Goal: Find contact information: Find contact information

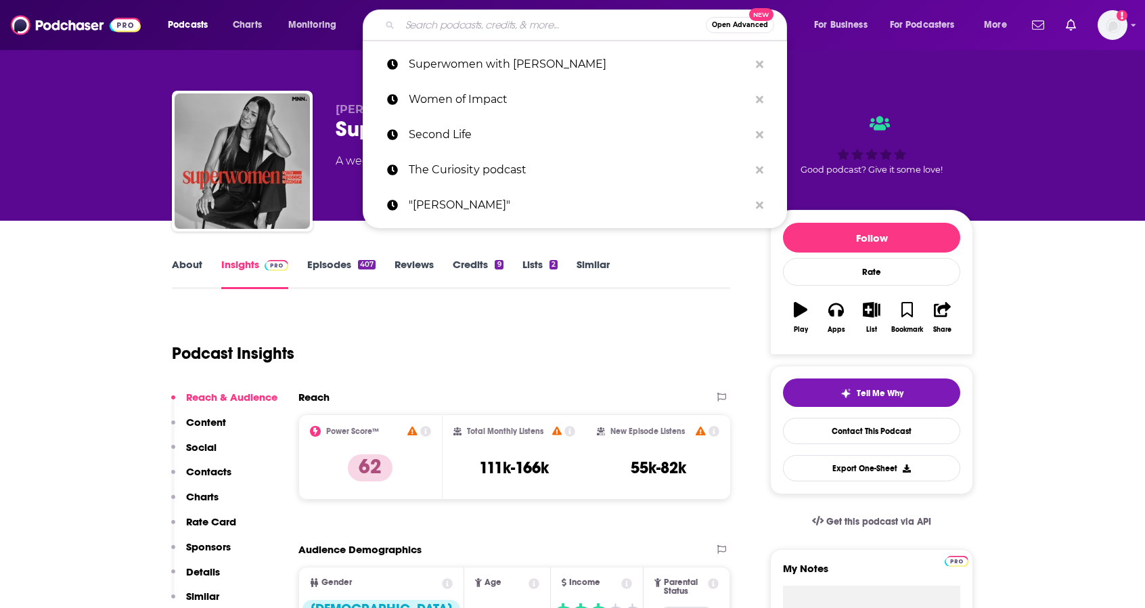
click at [479, 25] on input "Search podcasts, credits, & more..." at bounding box center [553, 25] width 306 height 22
paste input "The Modern Manager"
type input "The Modern Manager"
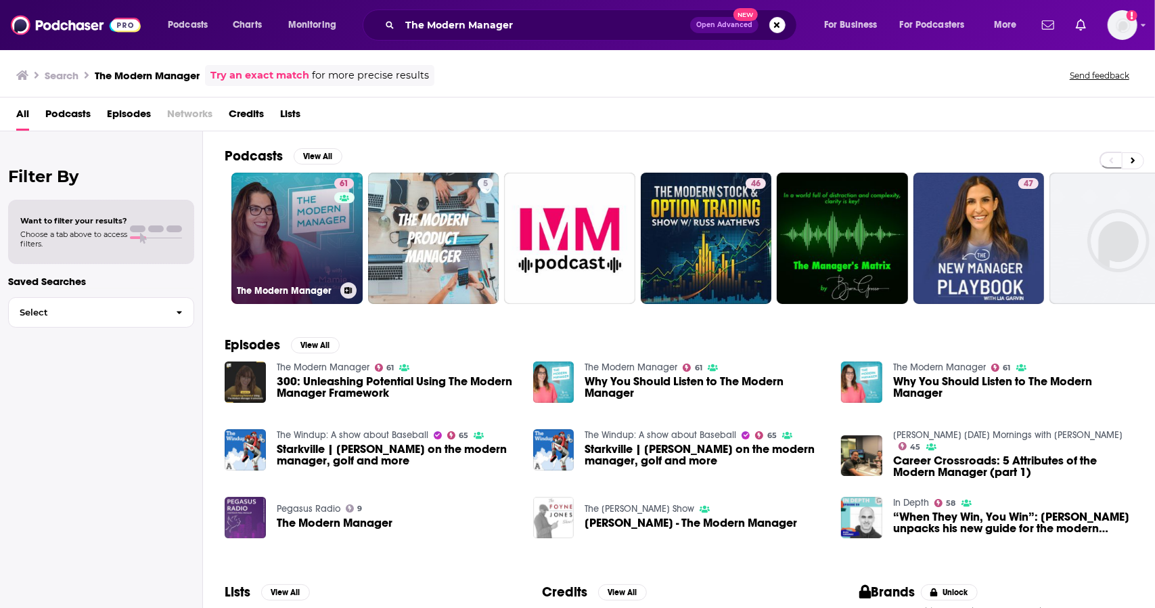
click at [315, 233] on link "61 The Modern Manager" at bounding box center [296, 238] width 131 height 131
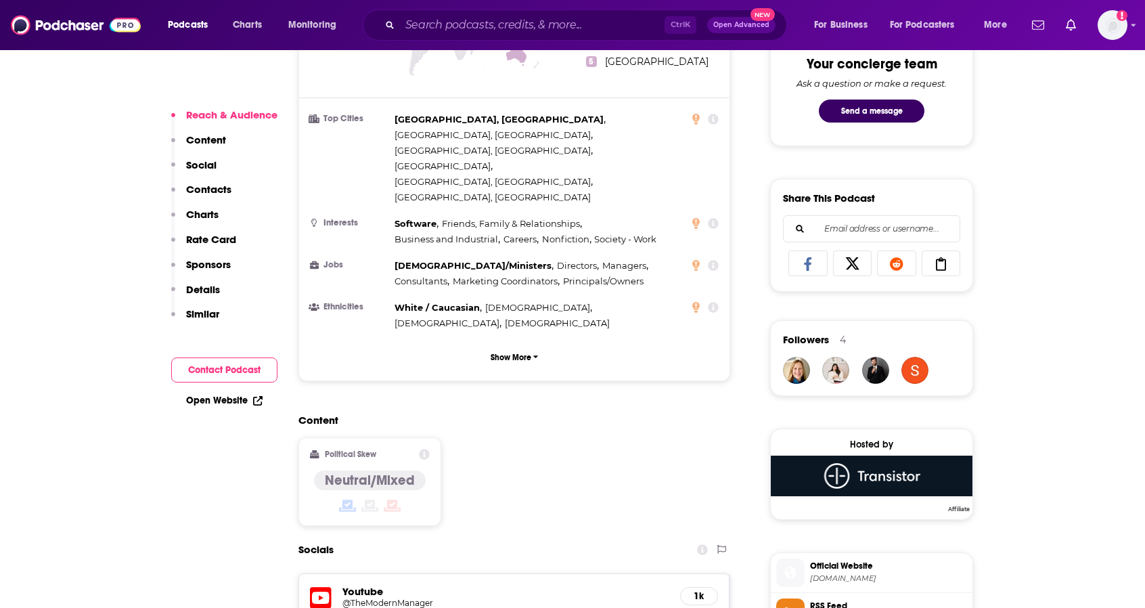
scroll to position [880, 0]
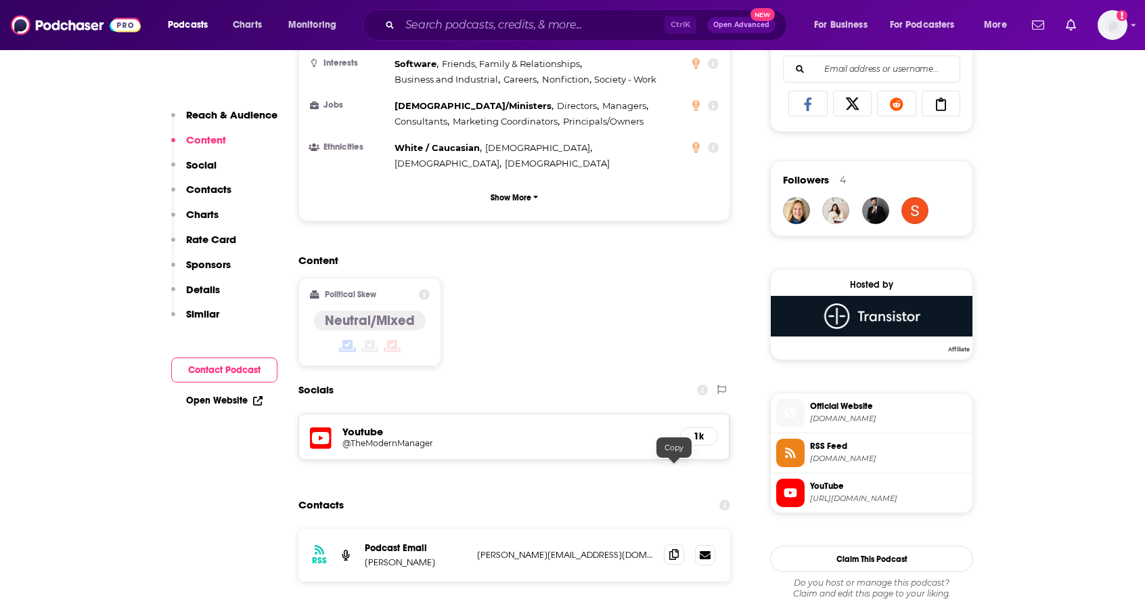
click at [673, 549] on icon at bounding box center [673, 554] width 9 height 11
click at [603, 254] on div "Content Political Skew Neutral/Mixed" at bounding box center [514, 315] width 432 height 123
drag, startPoint x: 457, startPoint y: 476, endPoint x: 359, endPoint y: 477, distance: 98.8
click at [359, 529] on div "RSS Podcast Email [PERSON_NAME] Stewart [EMAIL_ADDRESS][DOMAIN_NAME] [PERSON_NA…" at bounding box center [514, 555] width 432 height 53
click at [390, 556] on p "[PERSON_NAME]" at bounding box center [416, 562] width 102 height 12
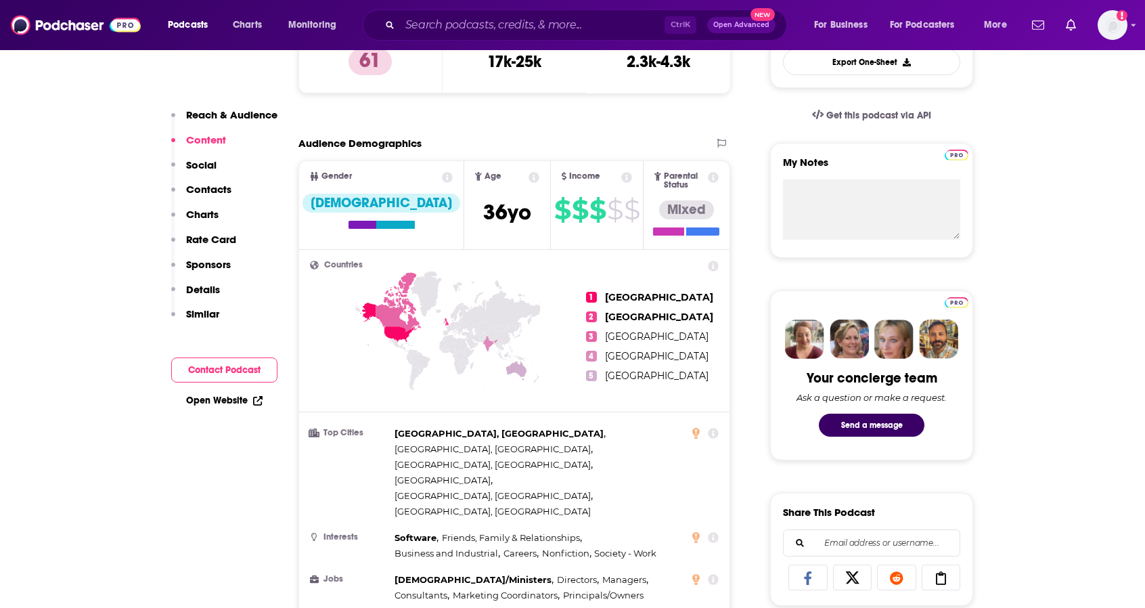
scroll to position [0, 0]
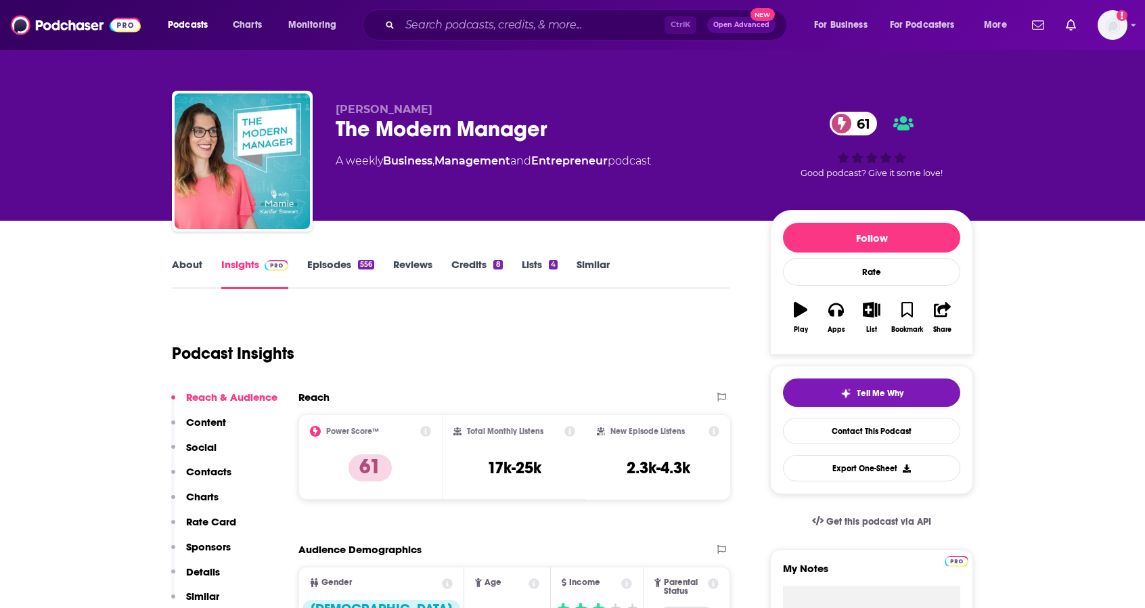
drag, startPoint x: 485, startPoint y: 108, endPoint x: 357, endPoint y: 112, distance: 128.0
click at [334, 112] on div "[PERSON_NAME] The Modern Manager 61 A weekly Business , Management and Entrepre…" at bounding box center [572, 164] width 801 height 146
copy span "[PERSON_NAME]"
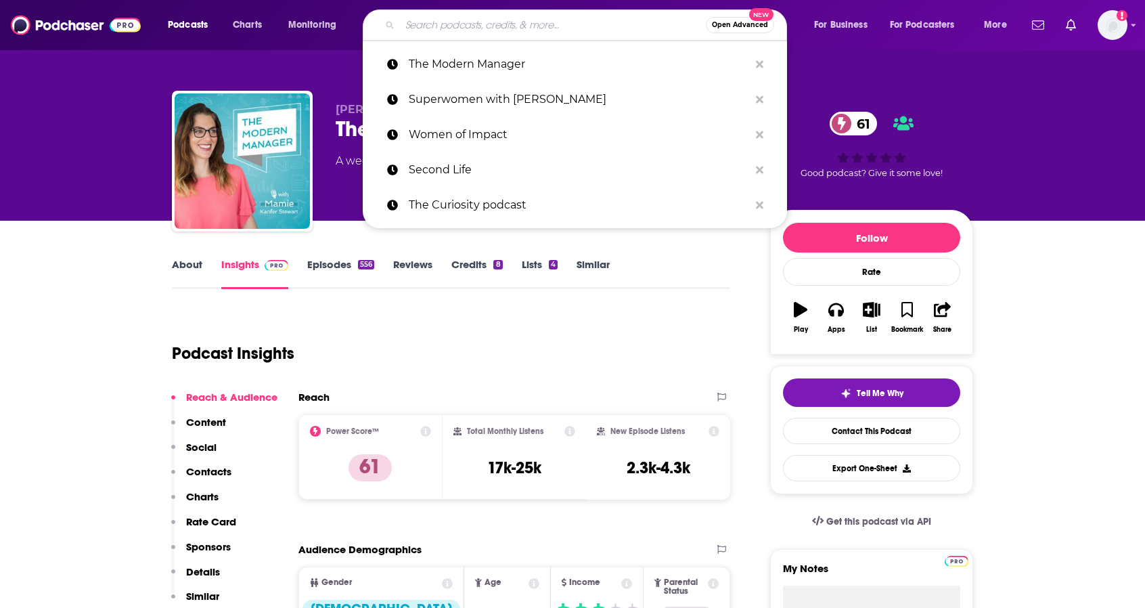
click at [493, 28] on input "Search podcasts, credits, & more..." at bounding box center [553, 25] width 306 height 22
paste input "HBR On Leadership"
type input "HBR On Leadership"
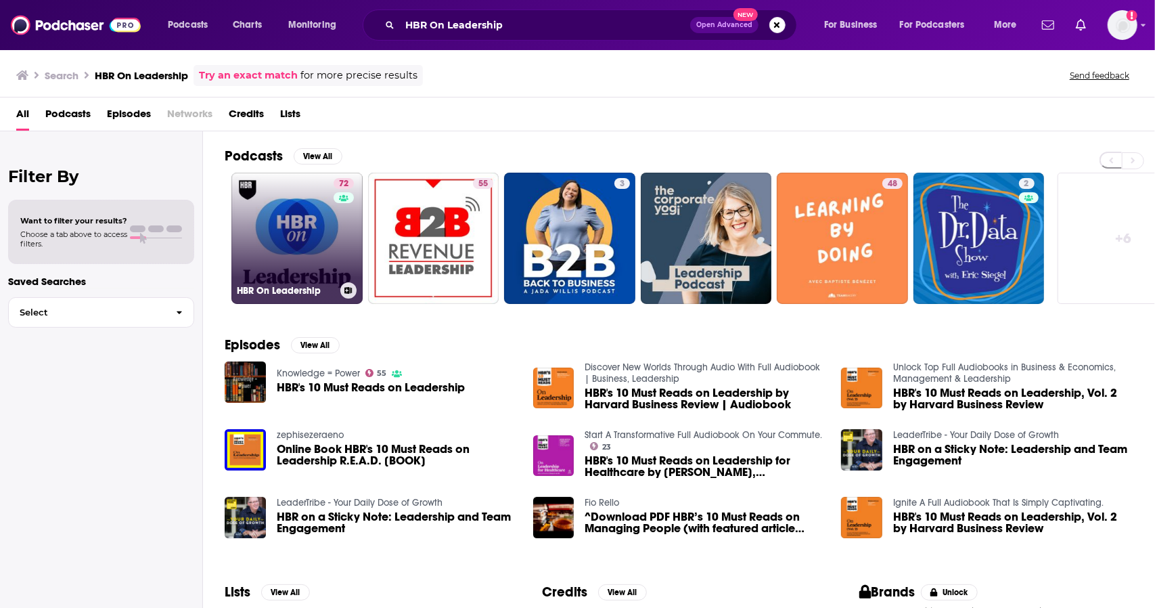
click at [335, 212] on div "72" at bounding box center [346, 230] width 24 height 104
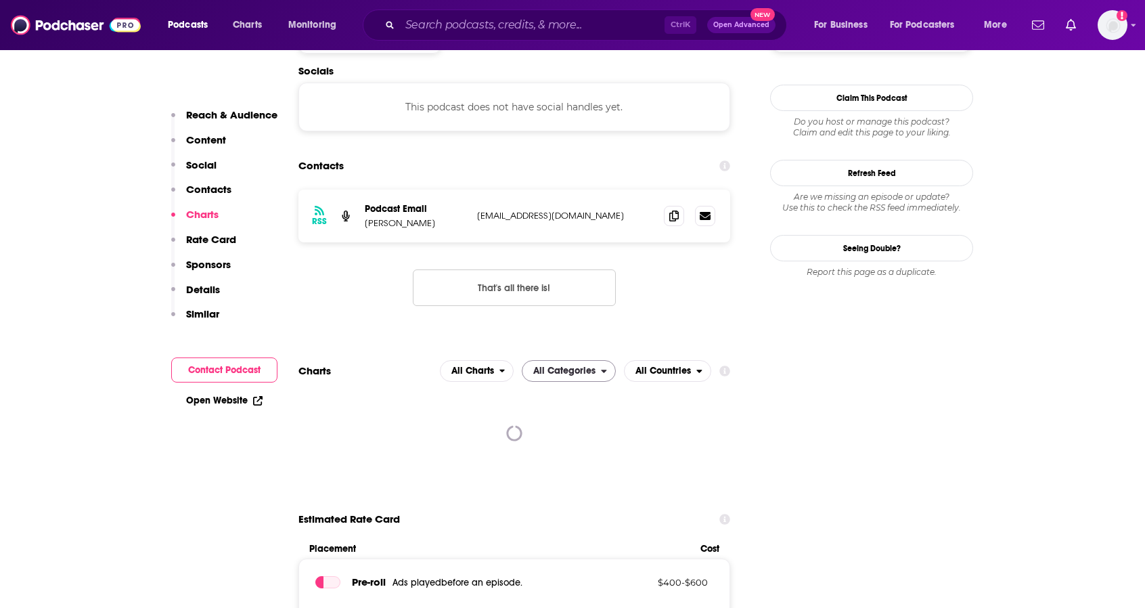
scroll to position [947, 0]
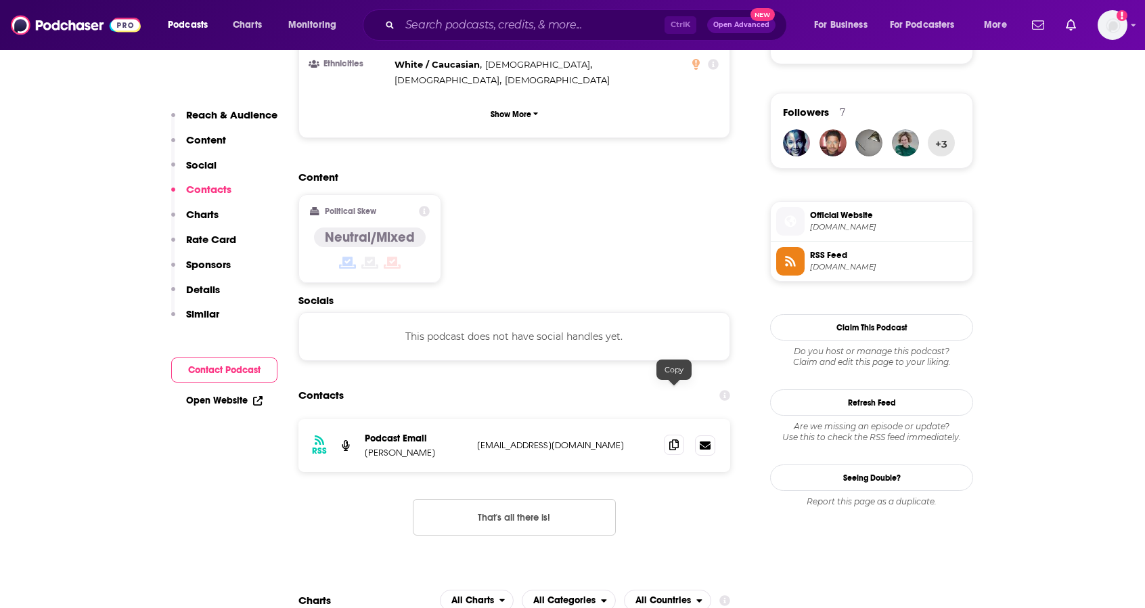
click at [669, 439] on icon at bounding box center [673, 444] width 9 height 11
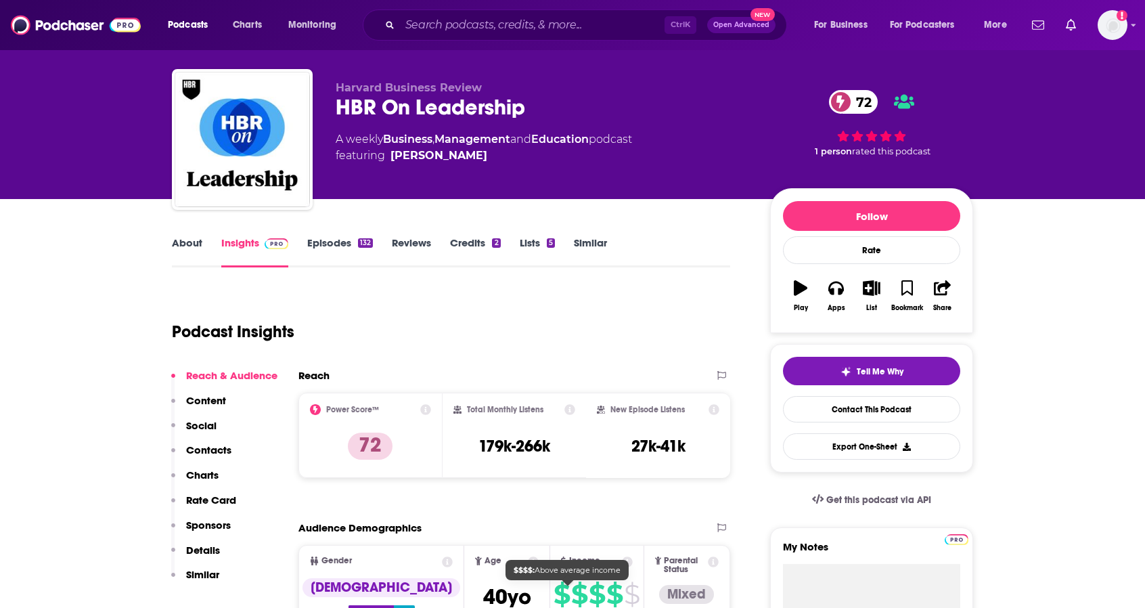
scroll to position [0, 0]
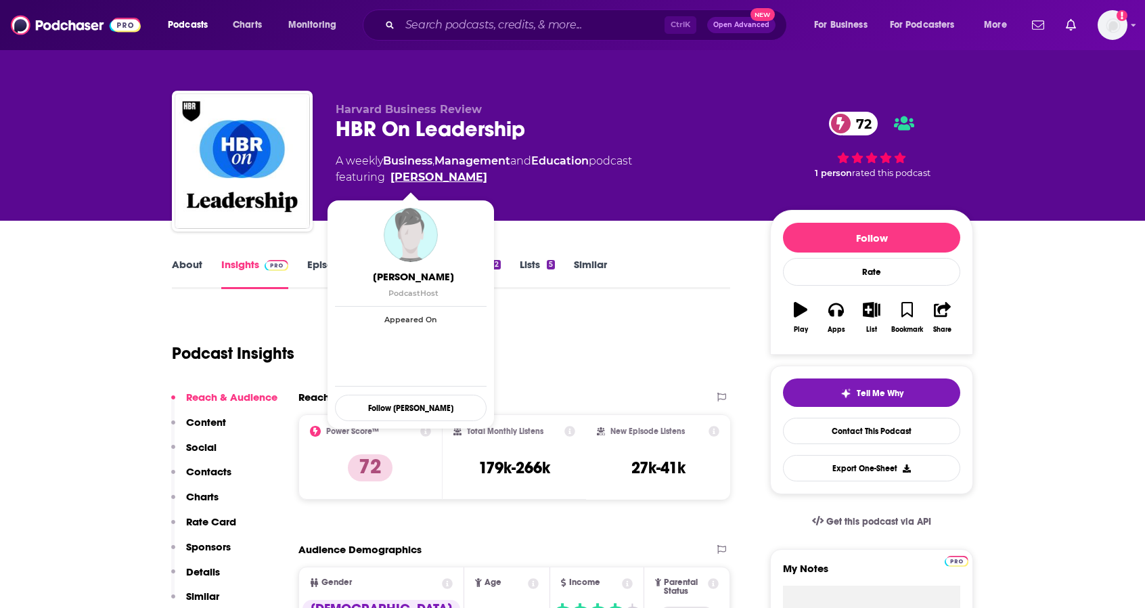
click at [416, 177] on link "[PERSON_NAME]" at bounding box center [438, 177] width 97 height 16
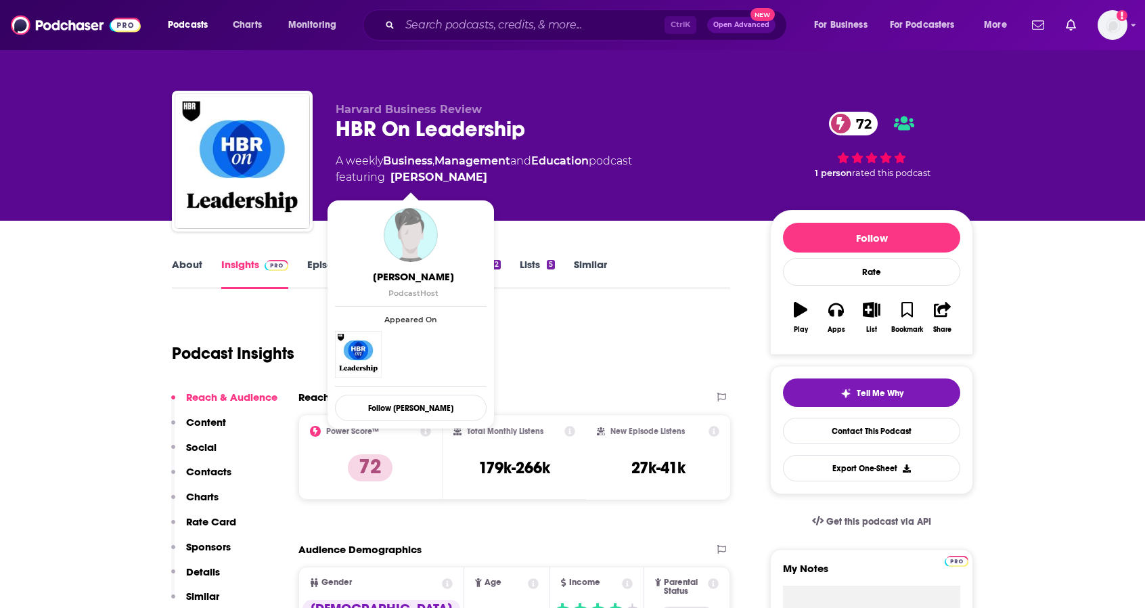
drag, startPoint x: 474, startPoint y: 172, endPoint x: 431, endPoint y: 179, distance: 43.3
click at [431, 179] on span "featuring [PERSON_NAME]" at bounding box center [484, 177] width 296 height 16
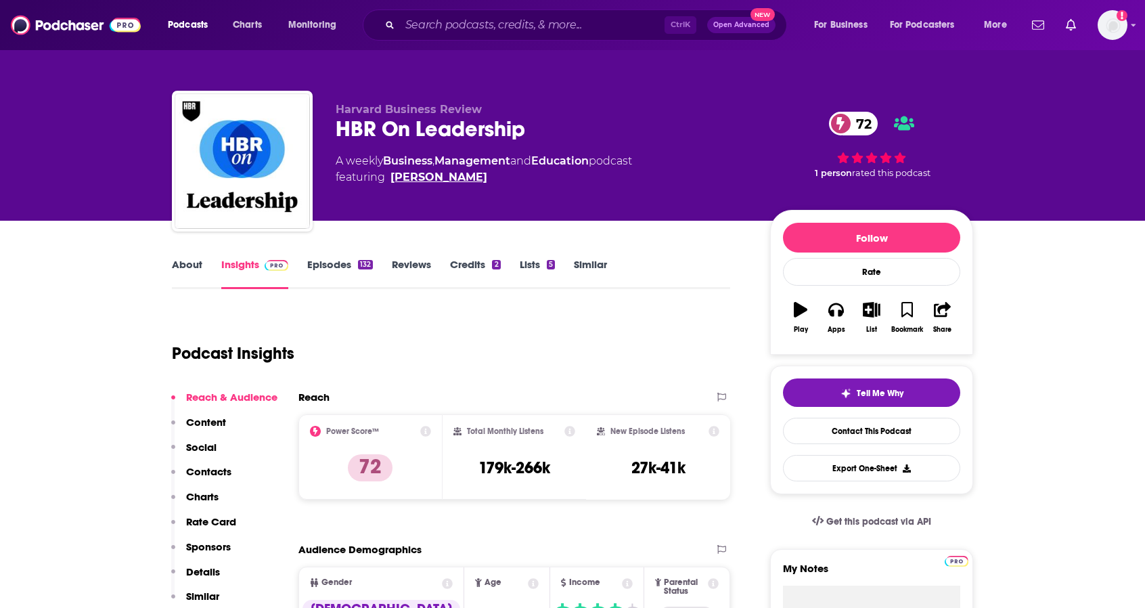
copy span "[PERSON_NAME]"
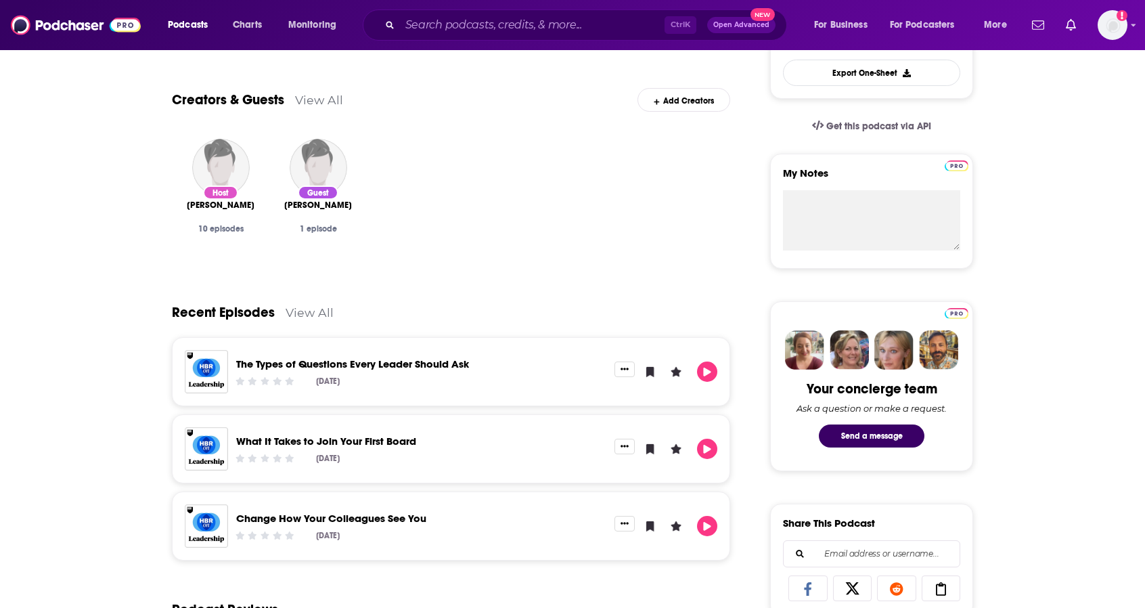
scroll to position [135, 0]
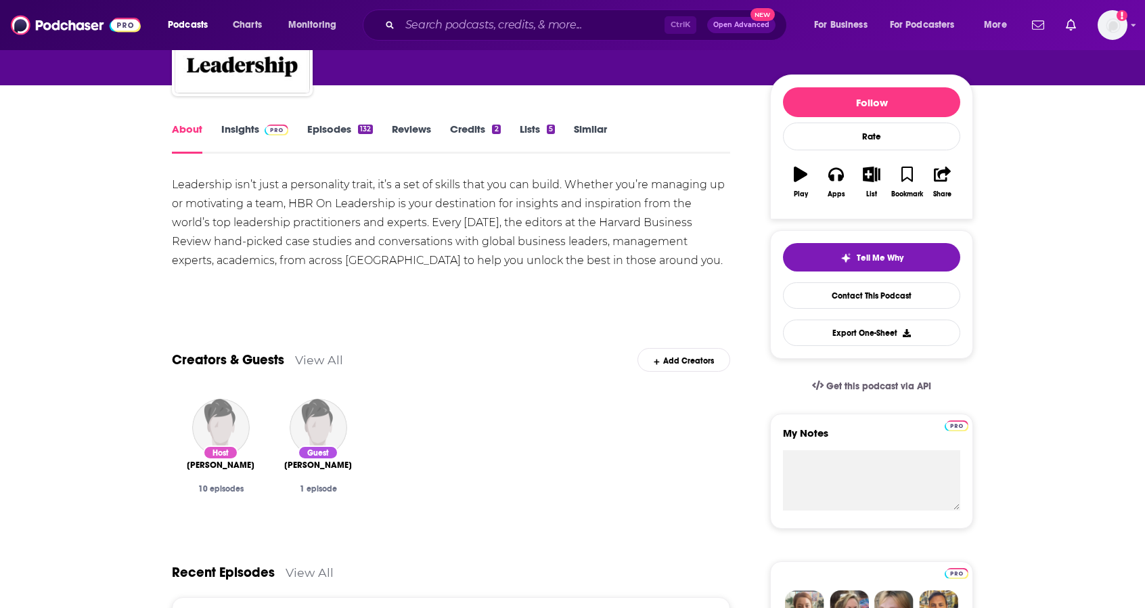
click at [322, 131] on link "Episodes 132" at bounding box center [340, 137] width 66 height 31
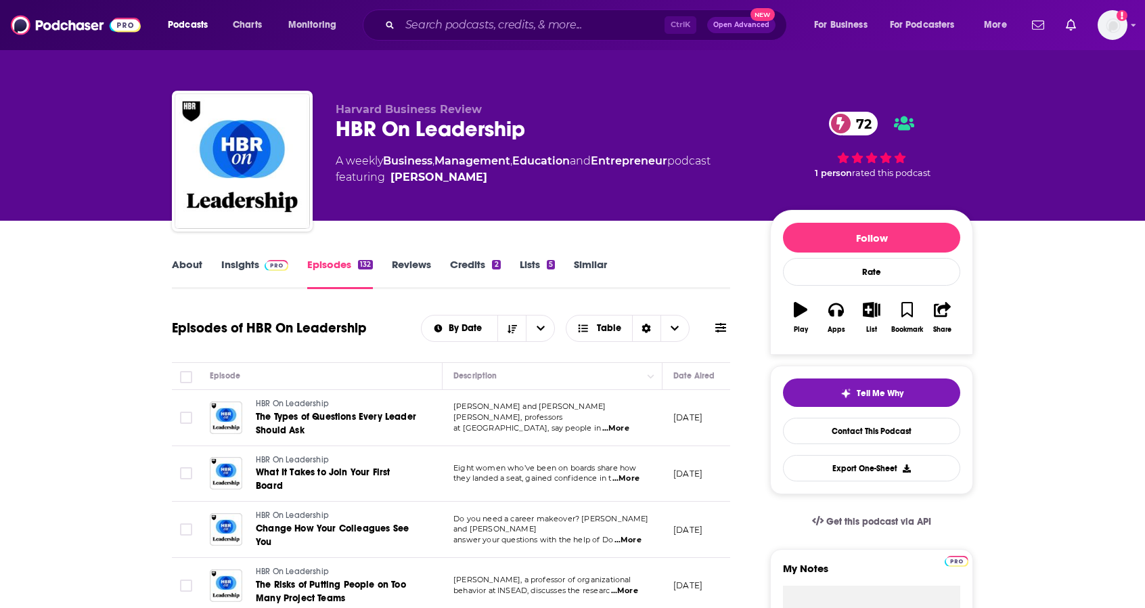
click at [239, 266] on link "Insights" at bounding box center [254, 273] width 67 height 31
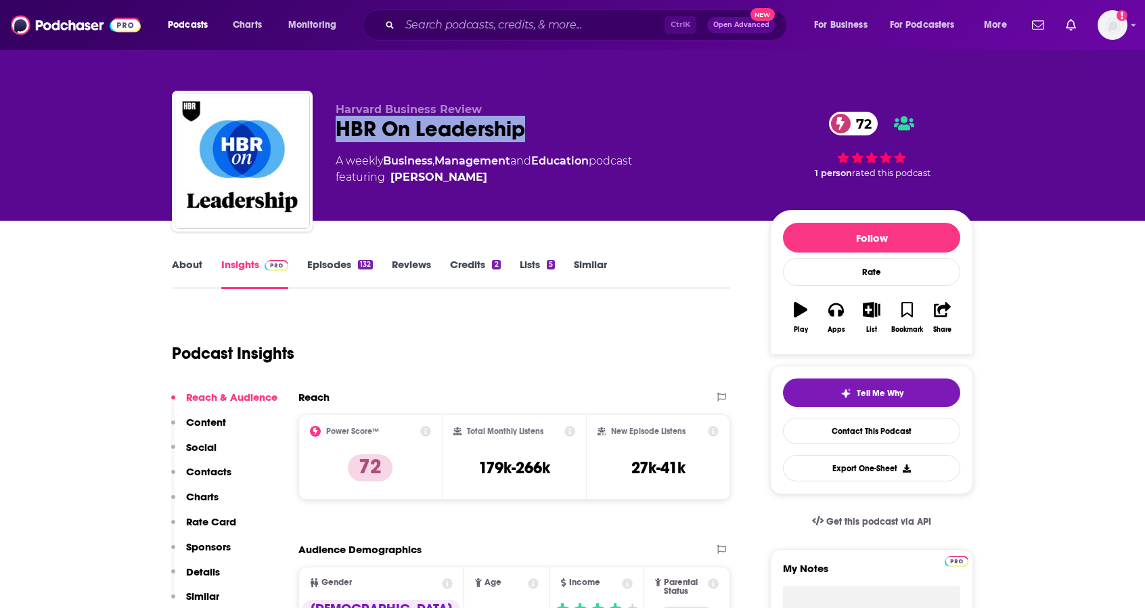
drag, startPoint x: 526, startPoint y: 131, endPoint x: 337, endPoint y: 132, distance: 188.8
click at [336, 132] on div "HBR On Leadership 72" at bounding box center [542, 129] width 413 height 26
copy h2 "HBR On Leadership"
click at [554, 13] on div "Ctrl K Open Advanced New" at bounding box center [575, 24] width 424 height 31
click at [562, 22] on input "Search podcasts, credits, & more..." at bounding box center [532, 25] width 265 height 22
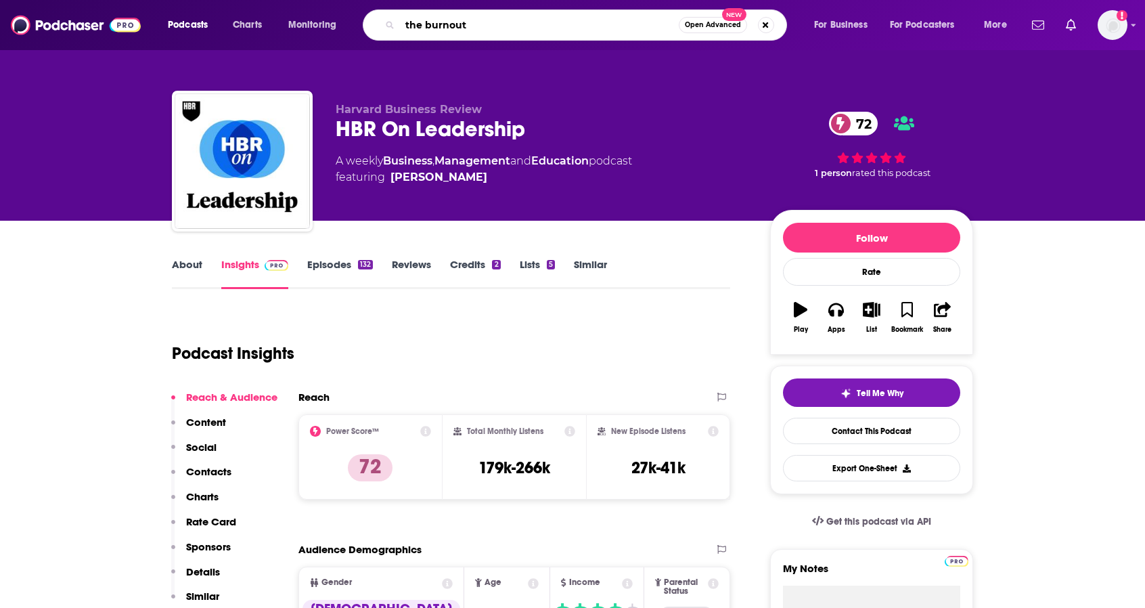
type input "the burnouts"
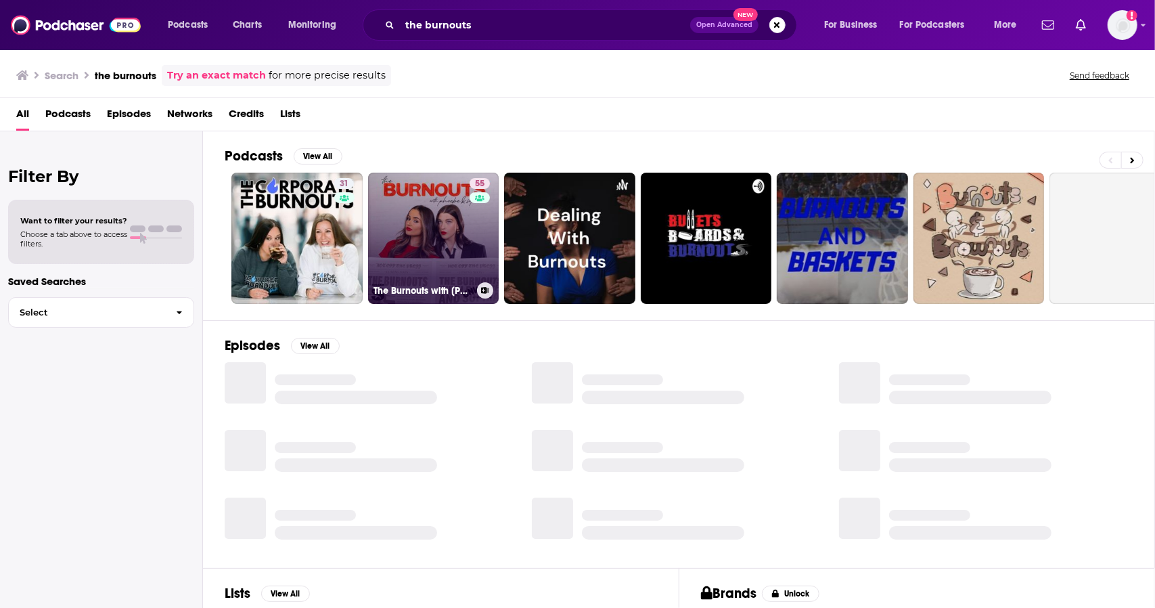
click at [418, 242] on link "55 The Burnouts with Phoebe & Sophia" at bounding box center [433, 238] width 131 height 131
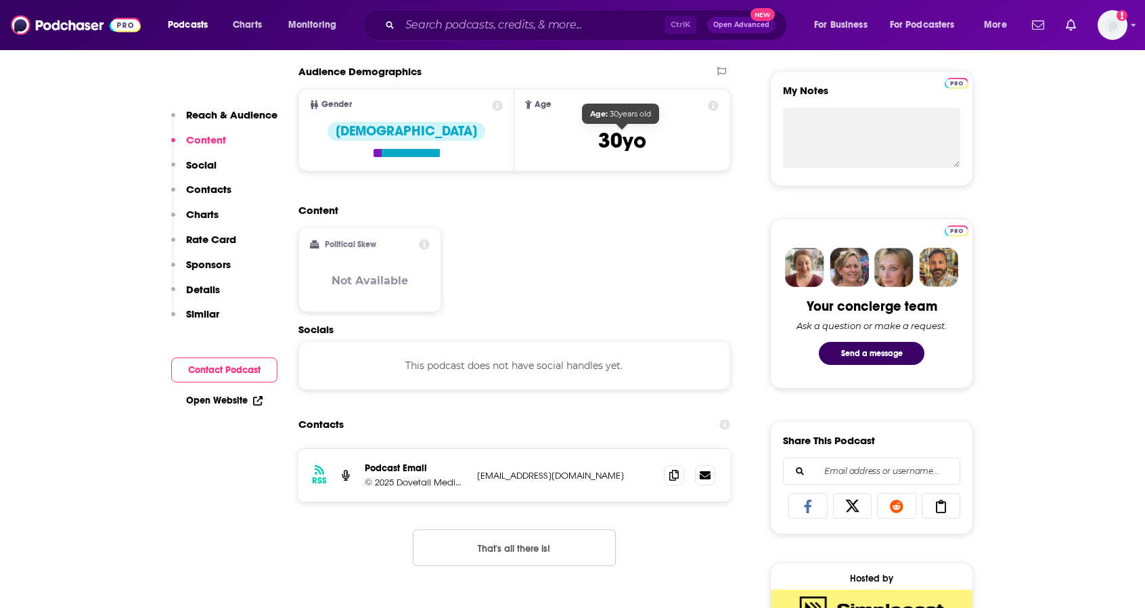
scroll to position [541, 0]
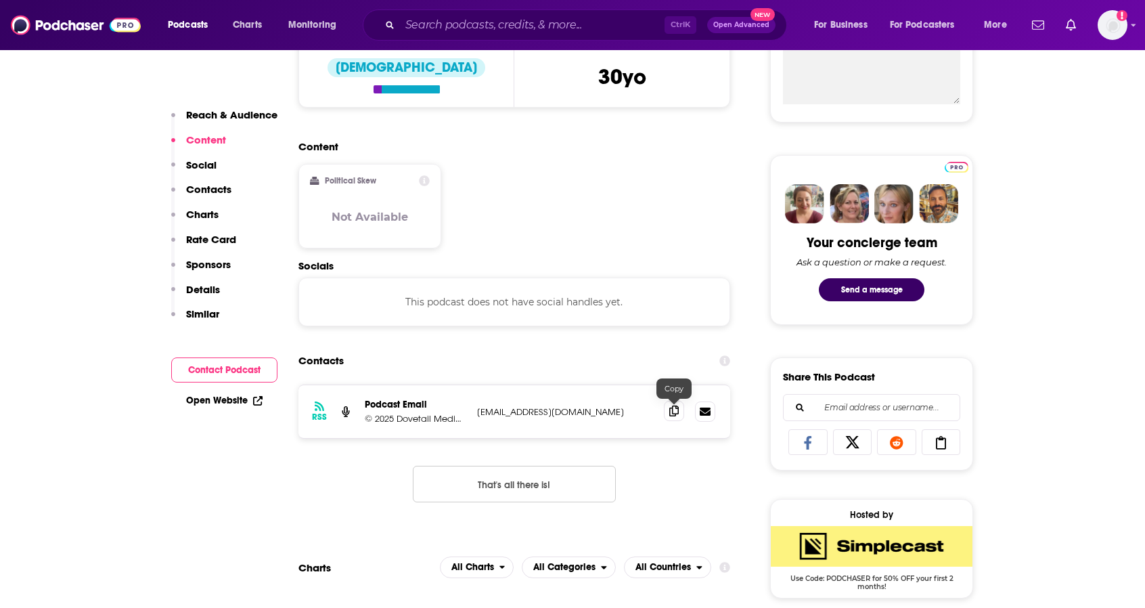
click at [675, 413] on icon at bounding box center [673, 410] width 9 height 11
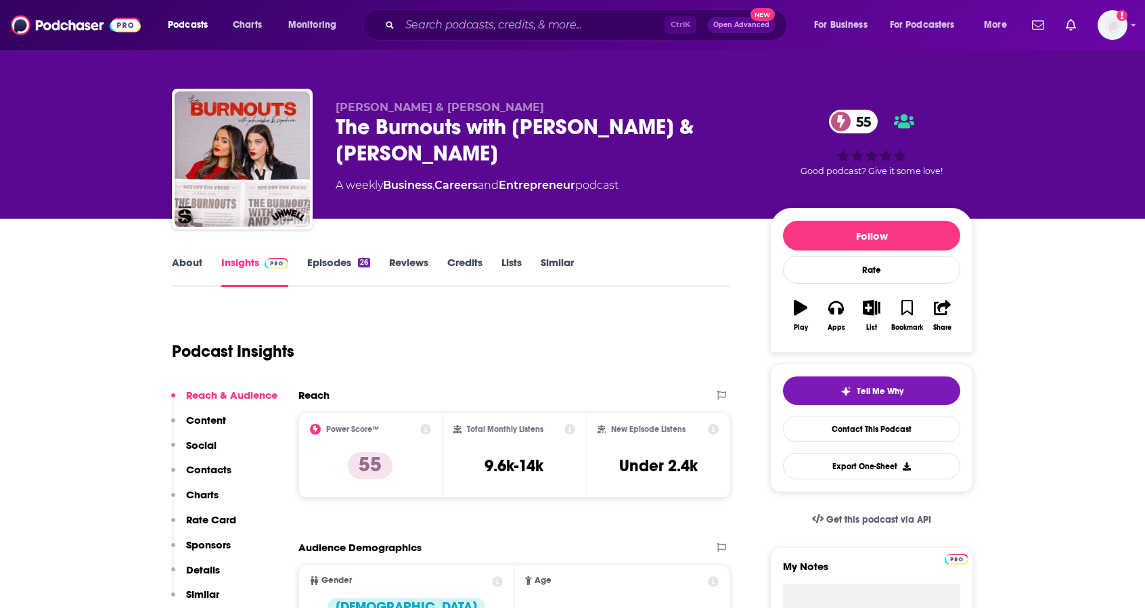
scroll to position [0, 0]
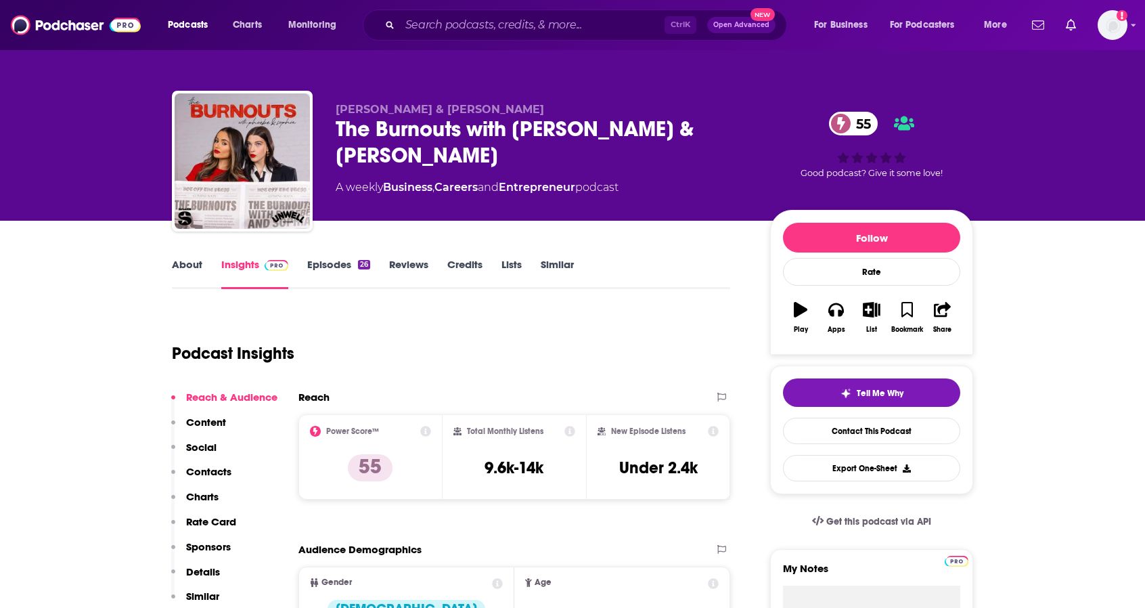
click at [193, 261] on link "About" at bounding box center [187, 273] width 30 height 31
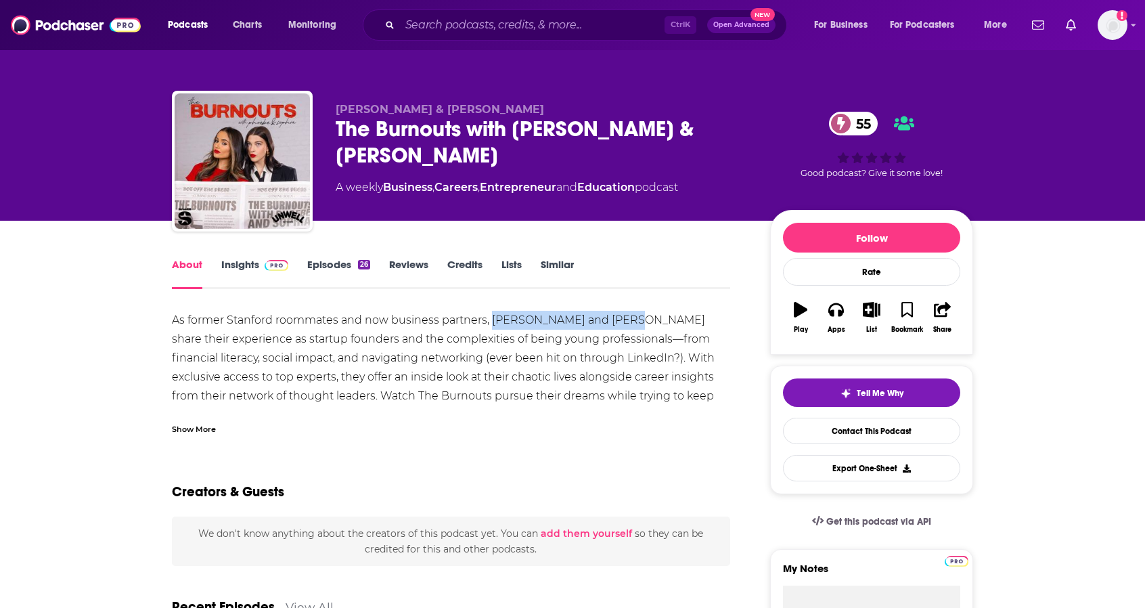
drag, startPoint x: 629, startPoint y: 316, endPoint x: 494, endPoint y: 327, distance: 135.8
click at [494, 327] on div "As former Stanford roommates and now business partners, Phoebe Gates and Sophia…" at bounding box center [451, 368] width 558 height 114
copy div "Phoebe Gates and Sophia"
